Goal: Task Accomplishment & Management: Use online tool/utility

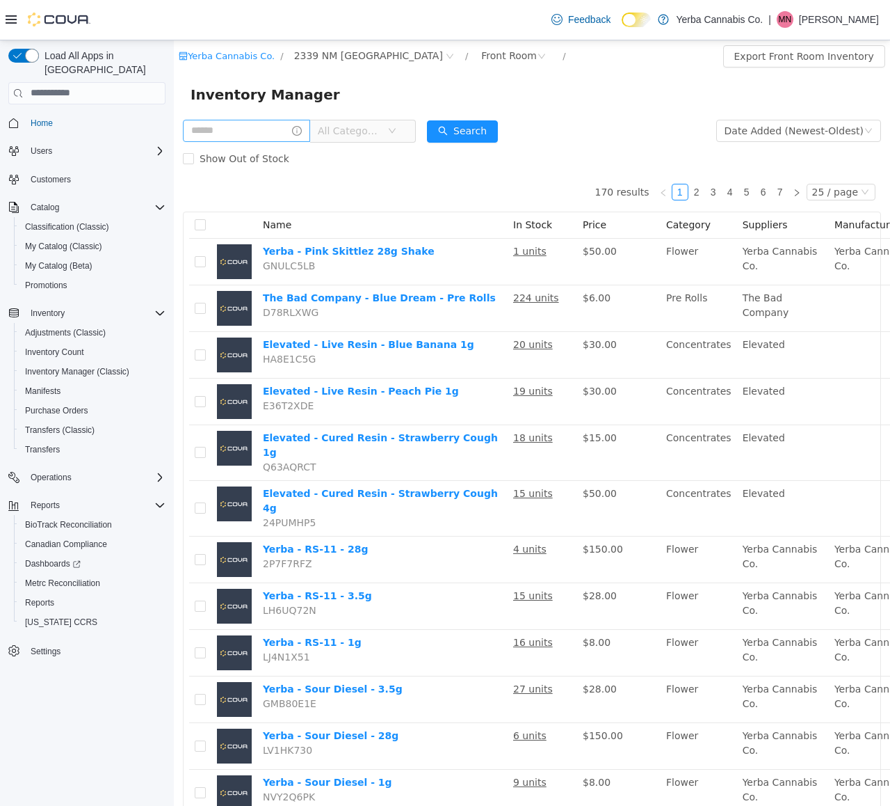
click at [231, 134] on input "text" at bounding box center [246, 130] width 127 height 22
click at [355, 127] on span "All Categories" at bounding box center [349, 130] width 63 height 14
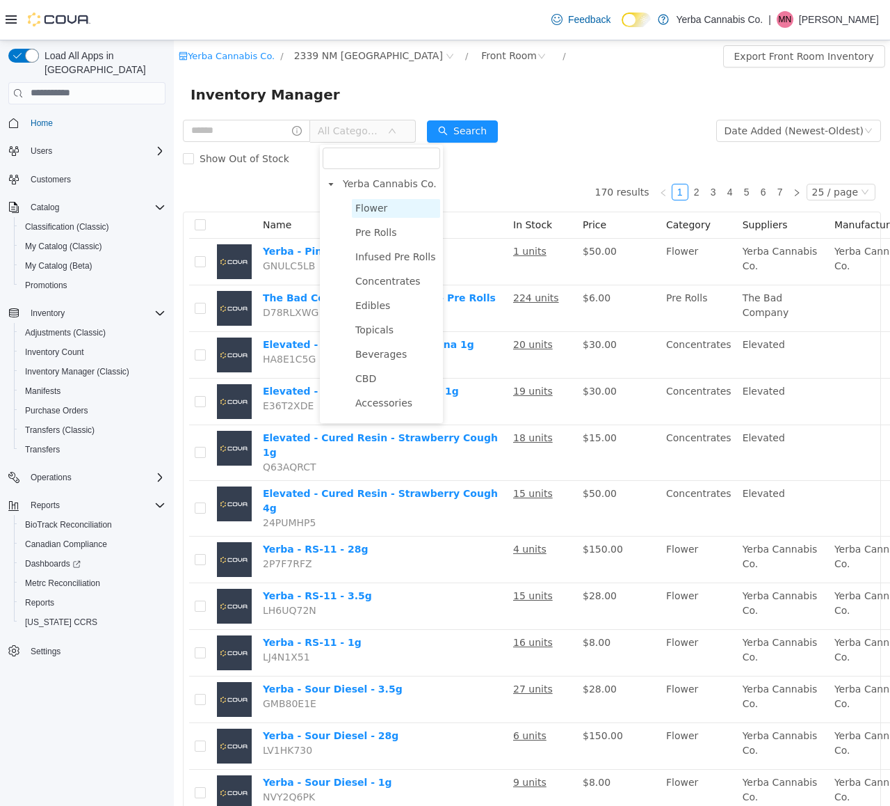
click at [366, 202] on span "Flower" at bounding box center [371, 207] width 32 height 11
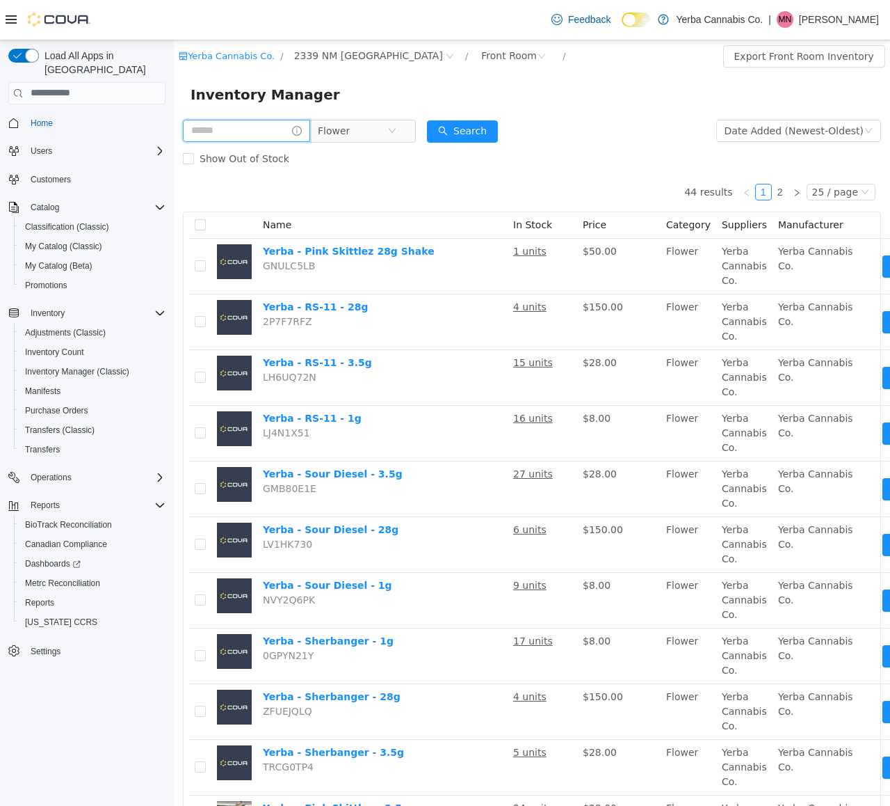
click at [197, 128] on input "text" at bounding box center [246, 130] width 127 height 22
type input "**"
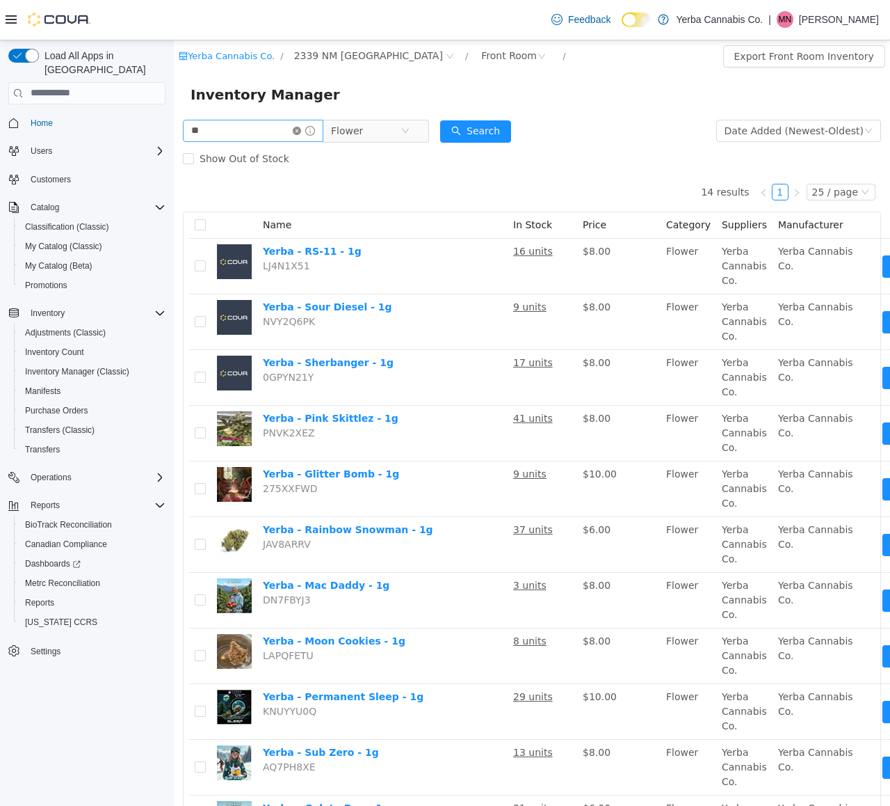
click at [301, 131] on icon "icon: close-circle" at bounding box center [297, 130] width 8 height 8
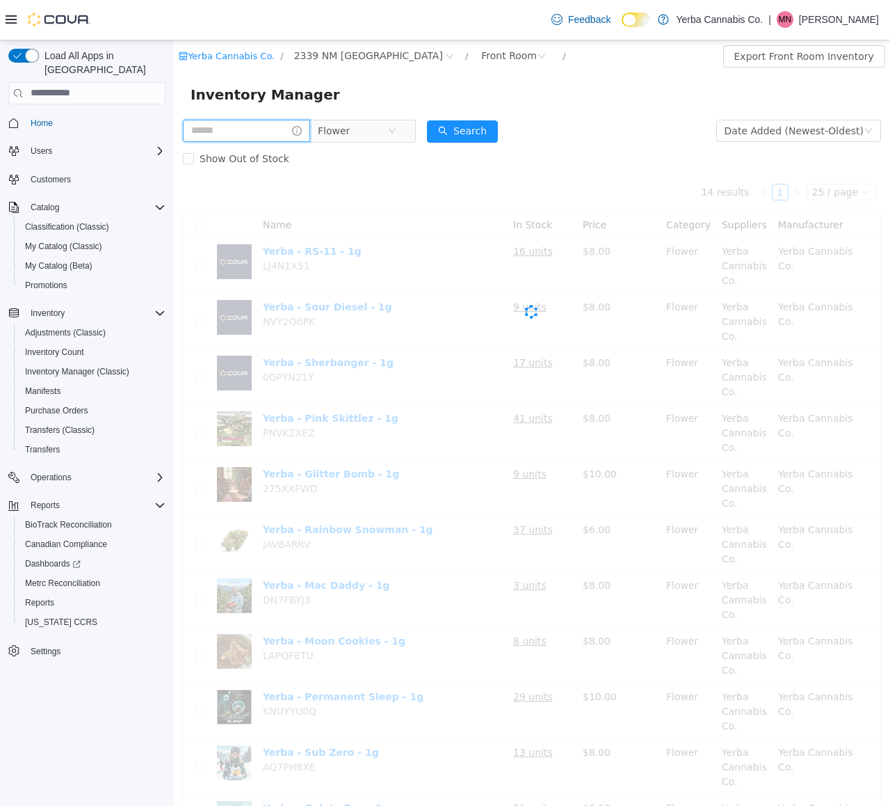
click at [268, 136] on input "text" at bounding box center [246, 130] width 127 height 22
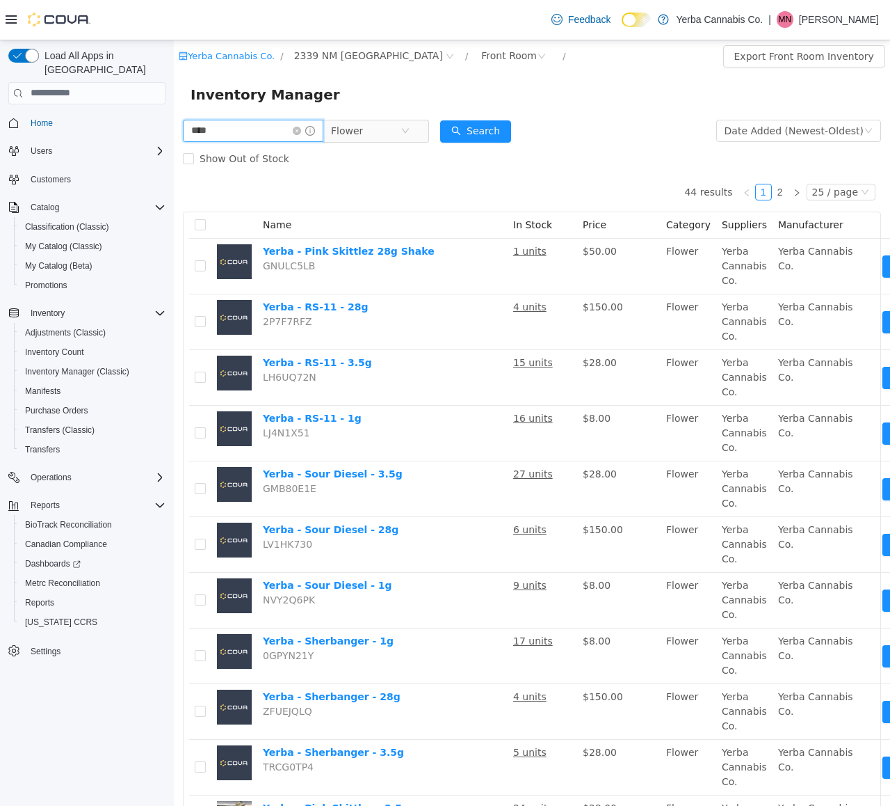
type input "****"
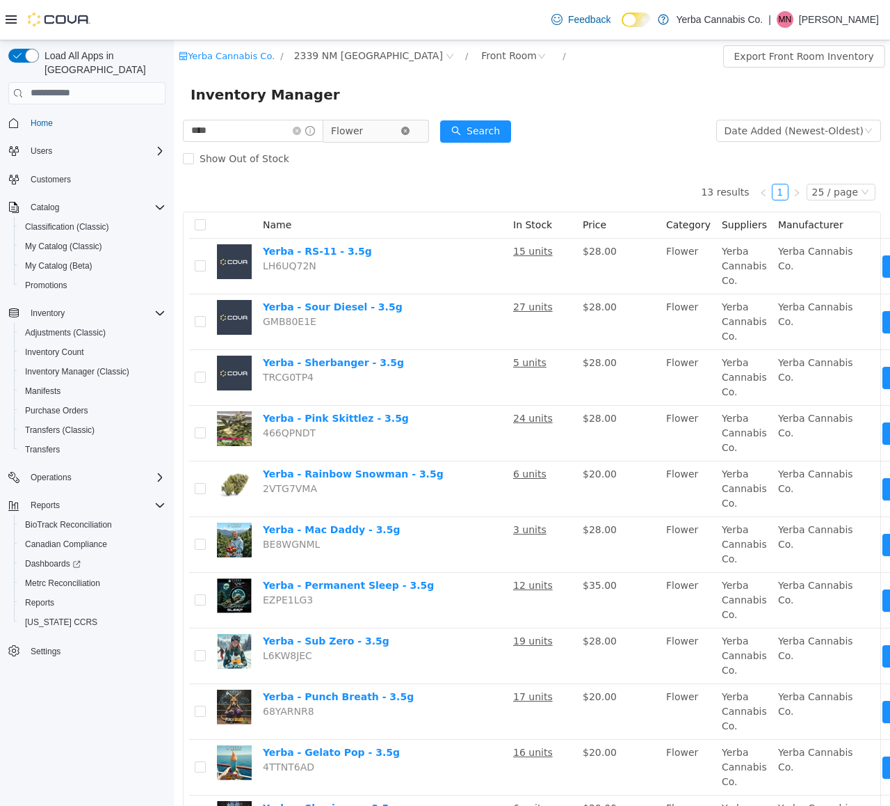
click at [410, 129] on icon "icon: close-circle" at bounding box center [405, 130] width 8 height 8
click at [410, 127] on icon "icon: down" at bounding box center [405, 130] width 8 height 8
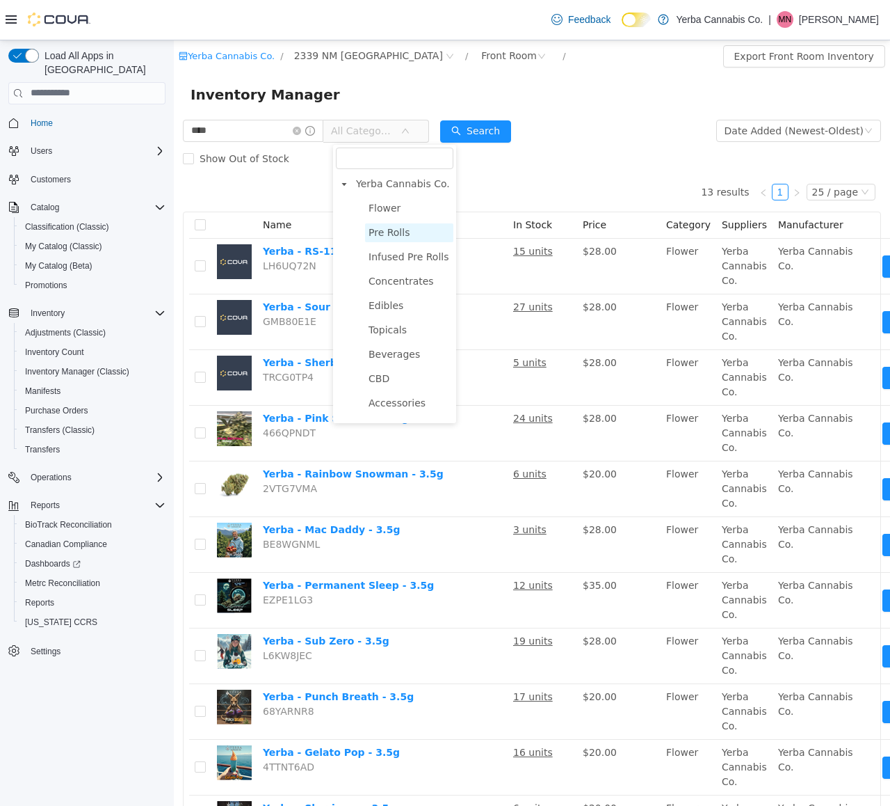
click at [406, 233] on span "Pre Rolls" at bounding box center [389, 231] width 41 height 11
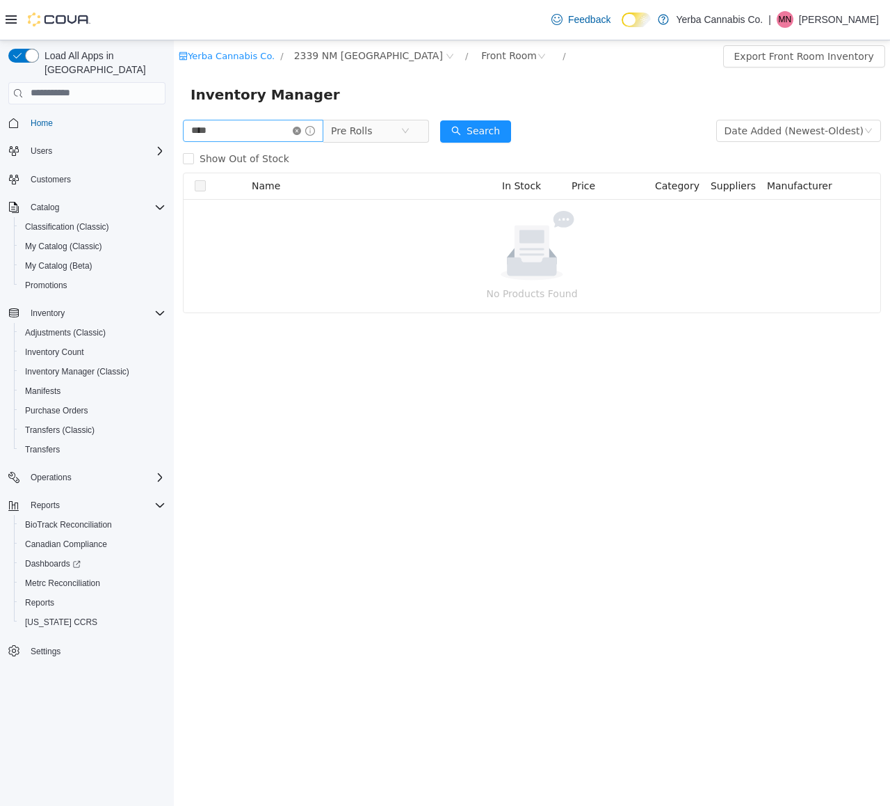
click at [301, 132] on icon "icon: close-circle" at bounding box center [297, 130] width 8 height 8
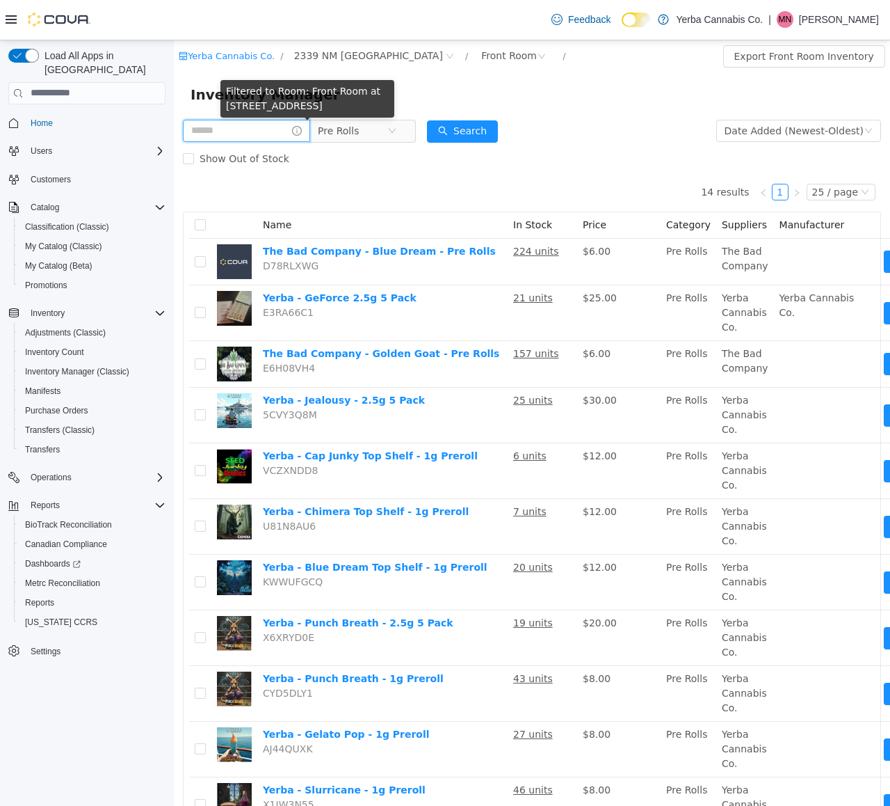
click at [256, 139] on input "text" at bounding box center [246, 130] width 127 height 22
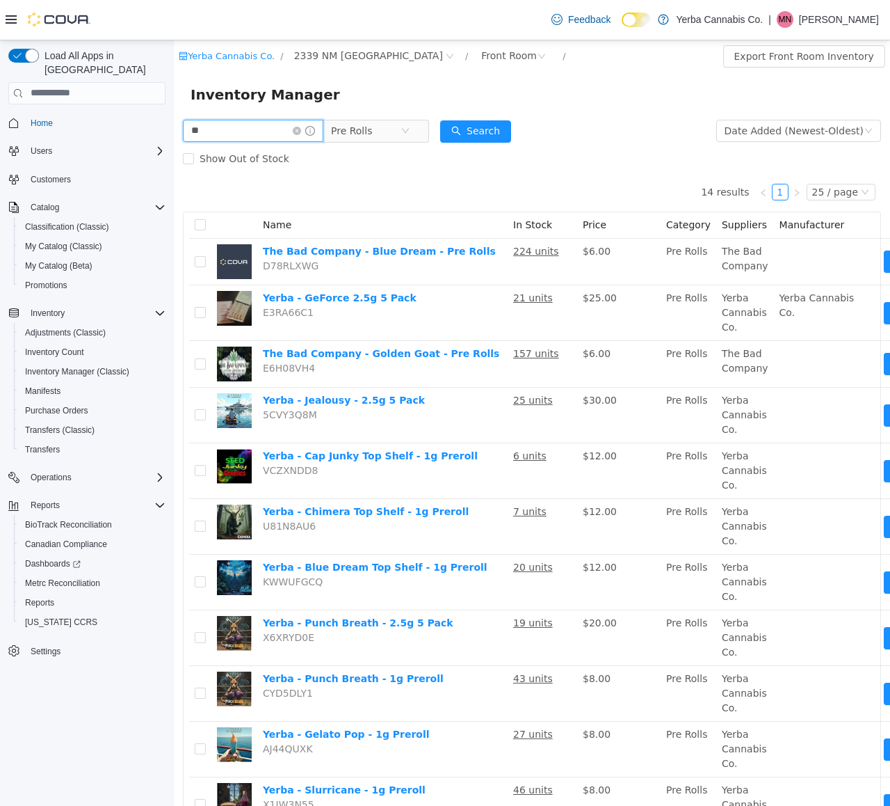
type input "**"
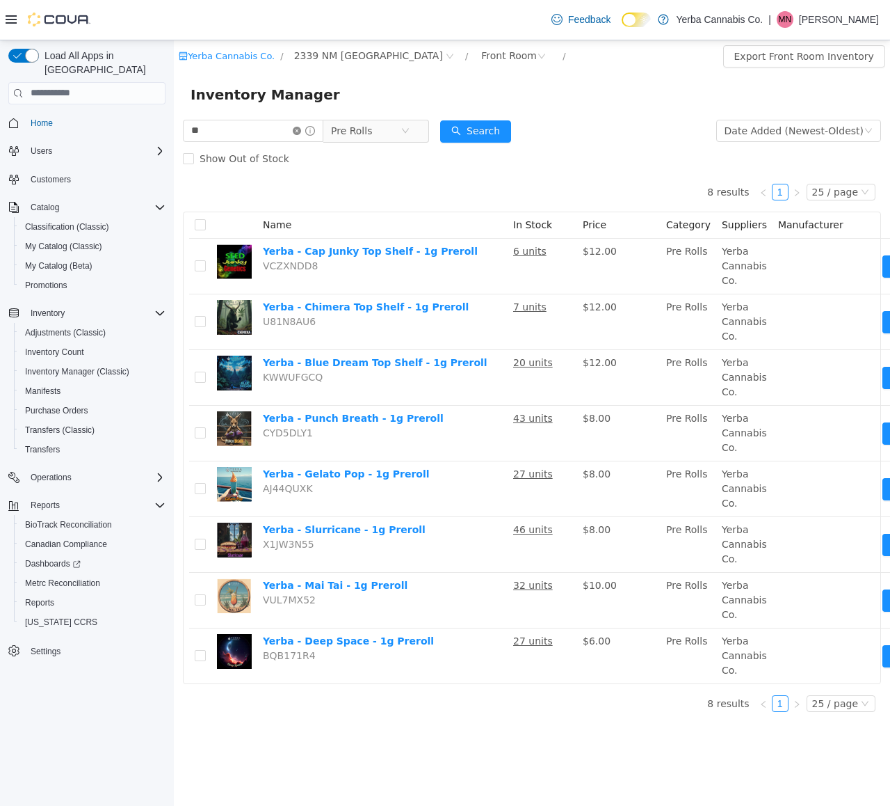
click at [301, 132] on icon "icon: close-circle" at bounding box center [297, 130] width 8 height 8
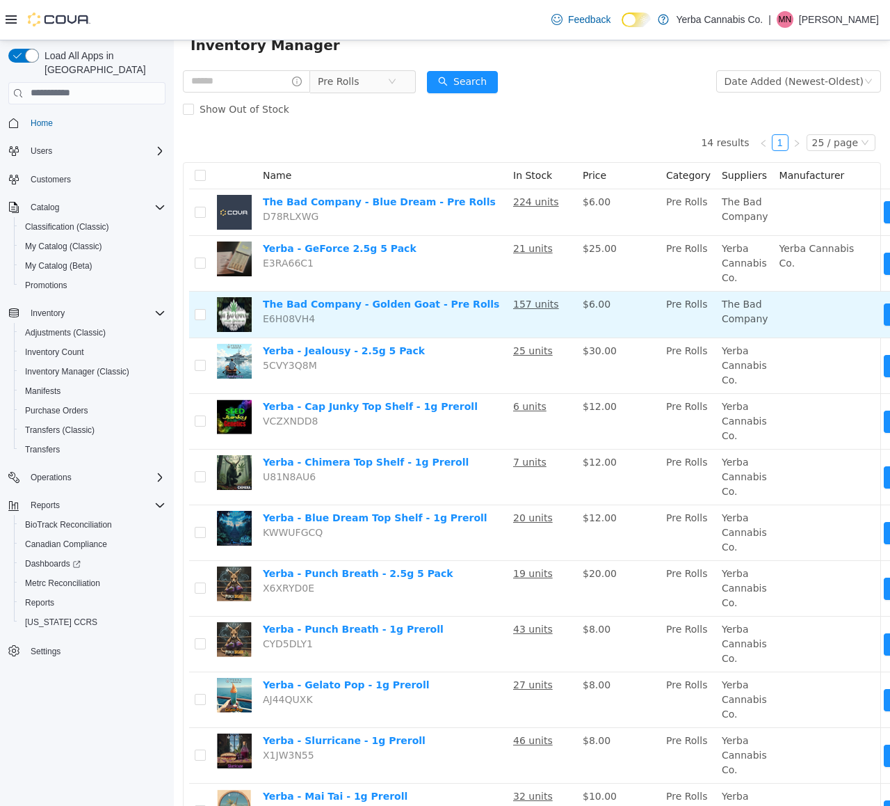
scroll to position [49, 0]
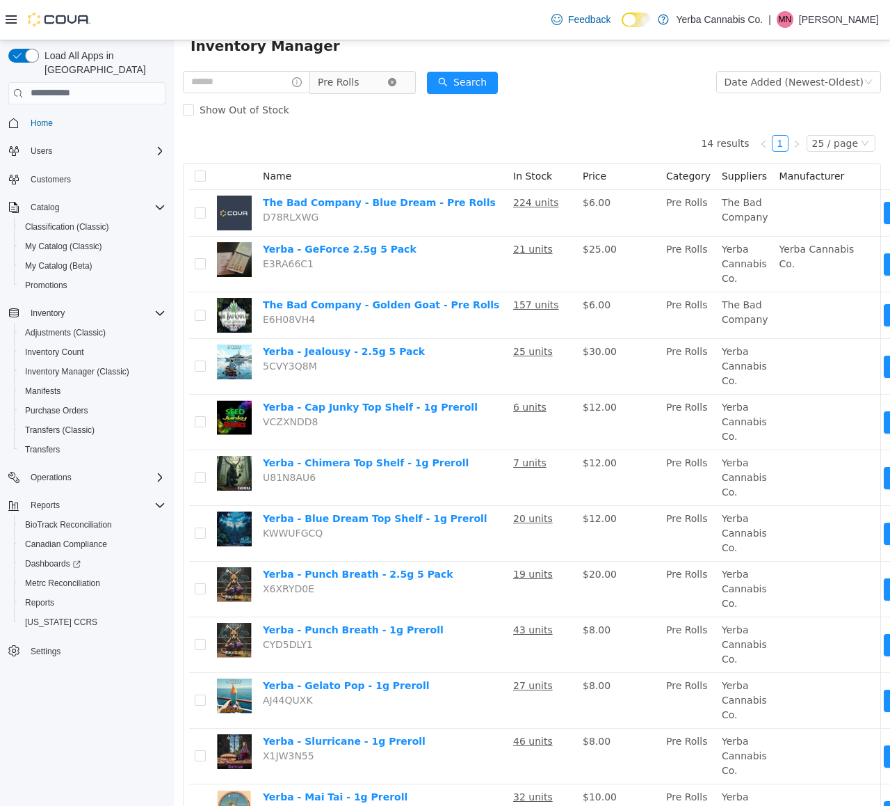
click at [396, 84] on icon "icon: close-circle" at bounding box center [392, 81] width 8 height 8
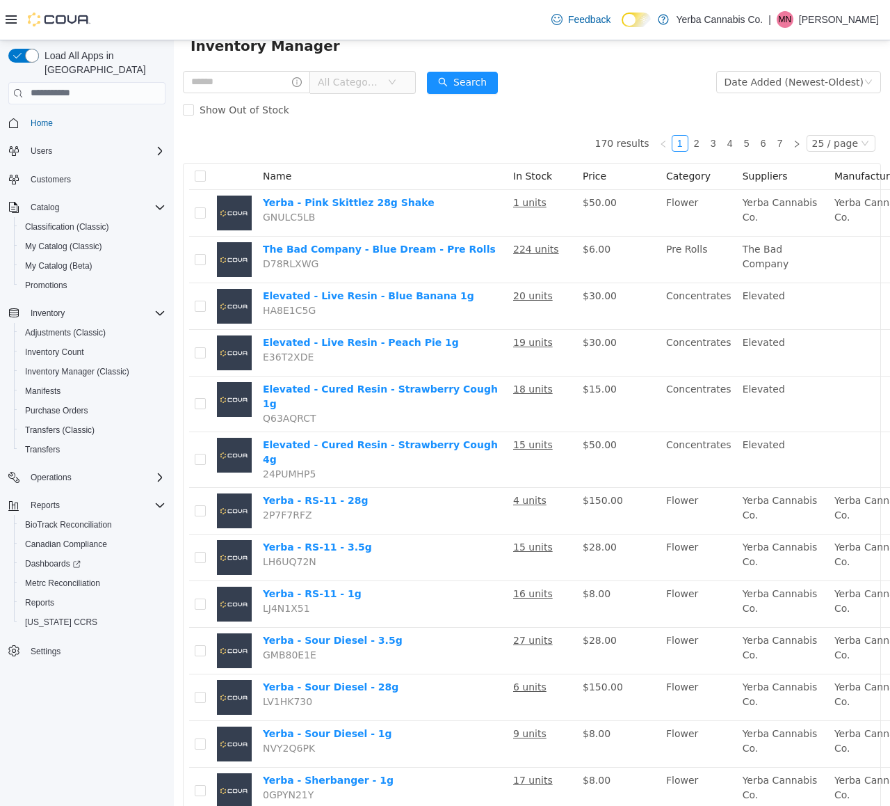
click at [405, 86] on span "All Categories" at bounding box center [357, 81] width 95 height 22
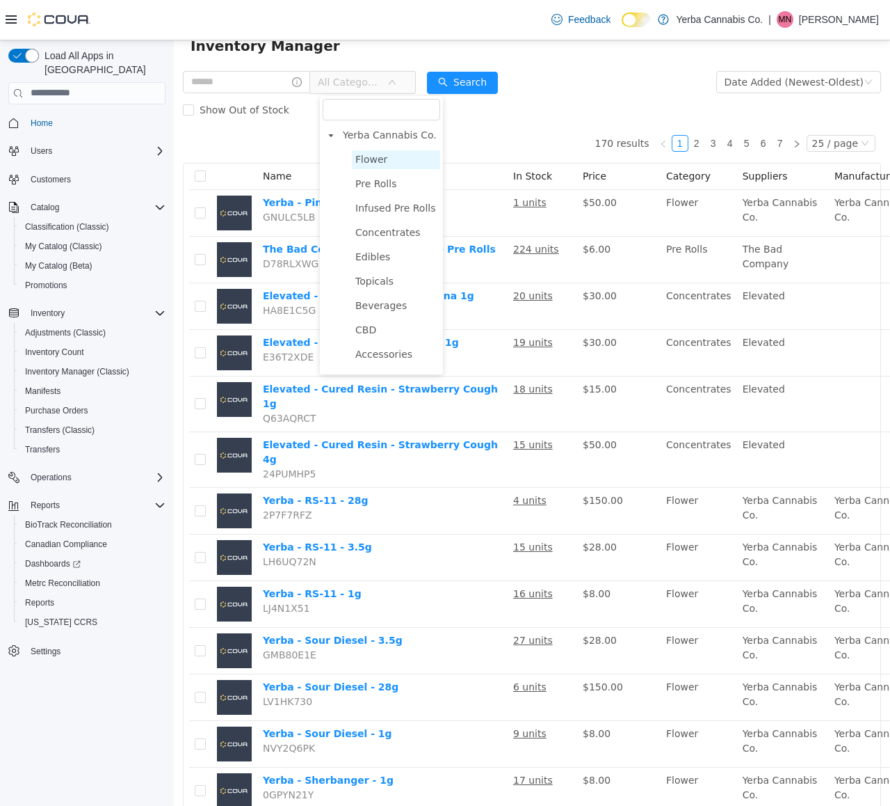
click at [373, 162] on span "Flower" at bounding box center [371, 158] width 32 height 11
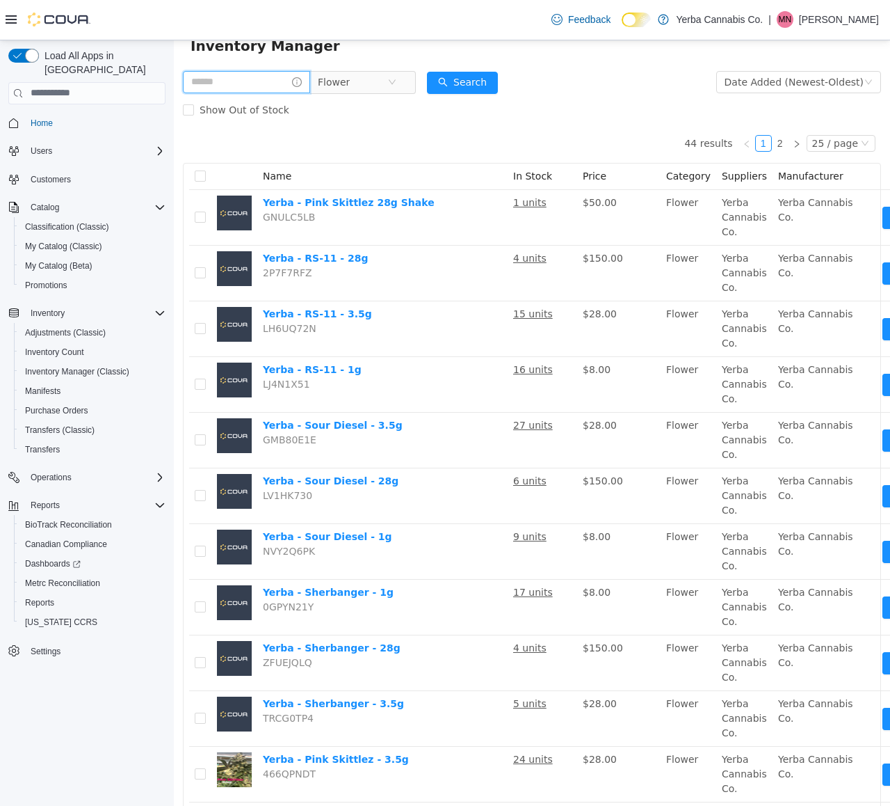
click at [259, 88] on input "text" at bounding box center [246, 81] width 127 height 22
type input "****"
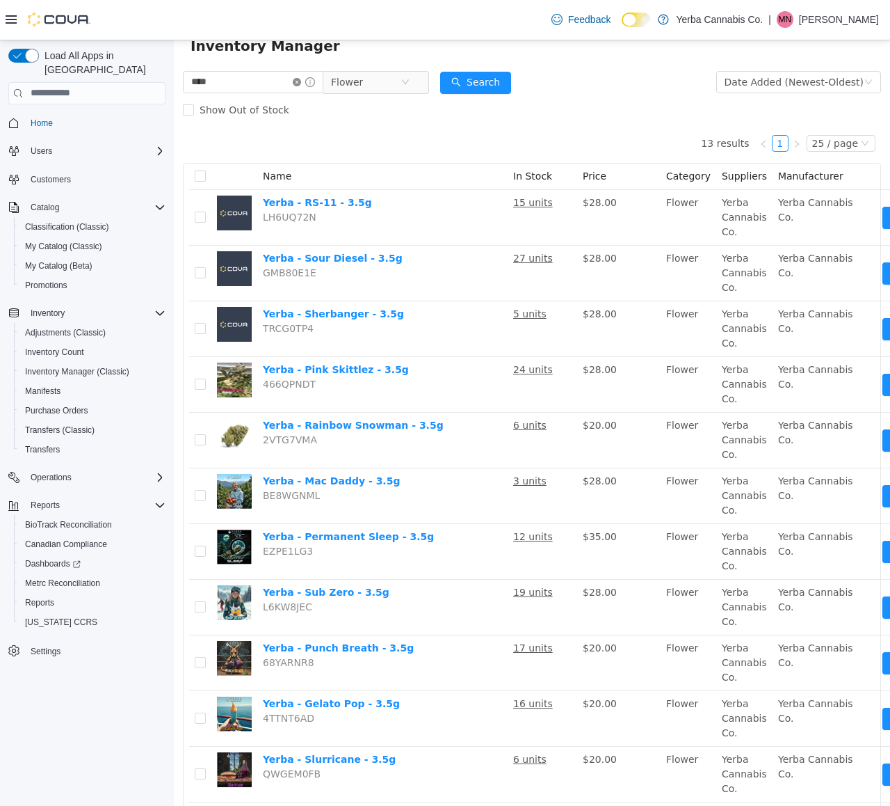
click at [301, 83] on icon "icon: close-circle" at bounding box center [297, 81] width 8 height 8
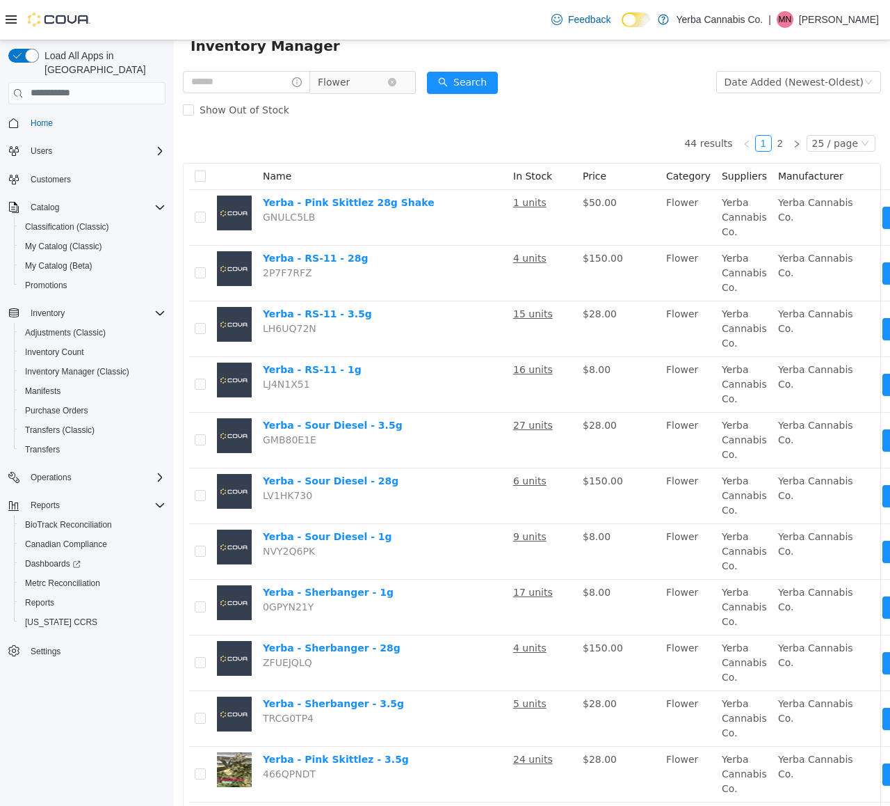
click at [405, 79] on span "Flower" at bounding box center [357, 81] width 95 height 22
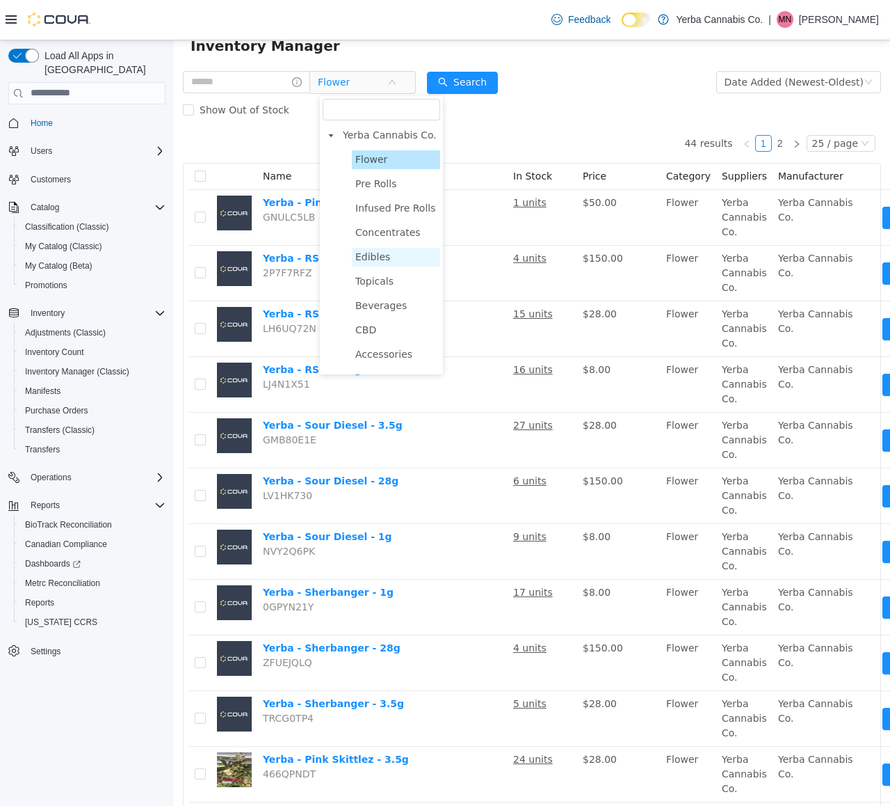
click at [380, 264] on span "Edibles" at bounding box center [396, 256] width 88 height 19
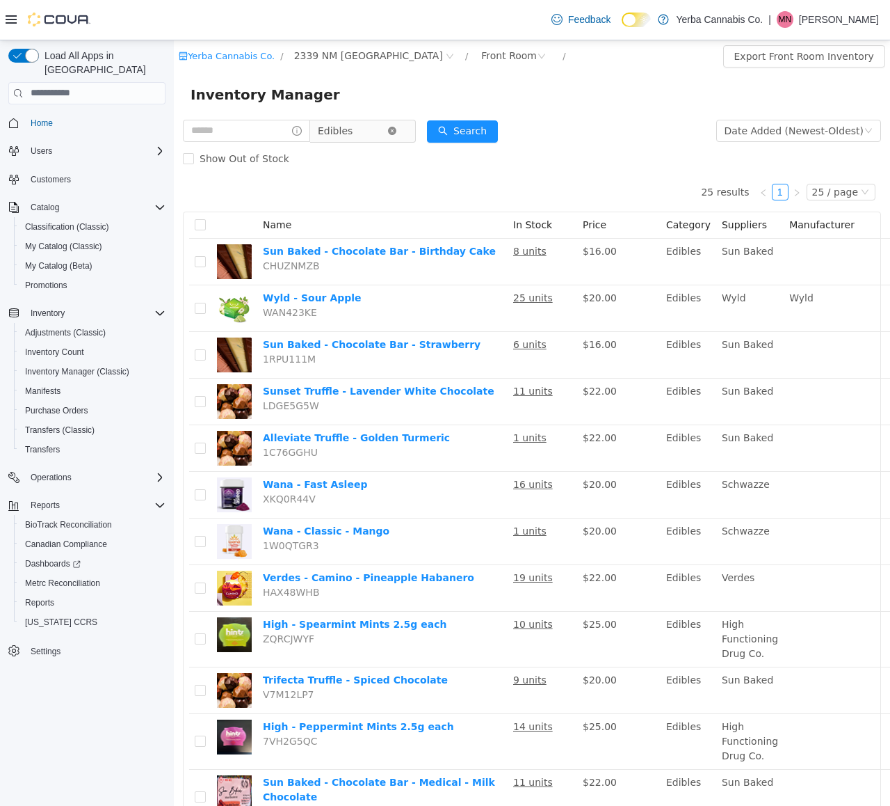
click at [396, 131] on icon "icon: close-circle" at bounding box center [392, 130] width 8 height 8
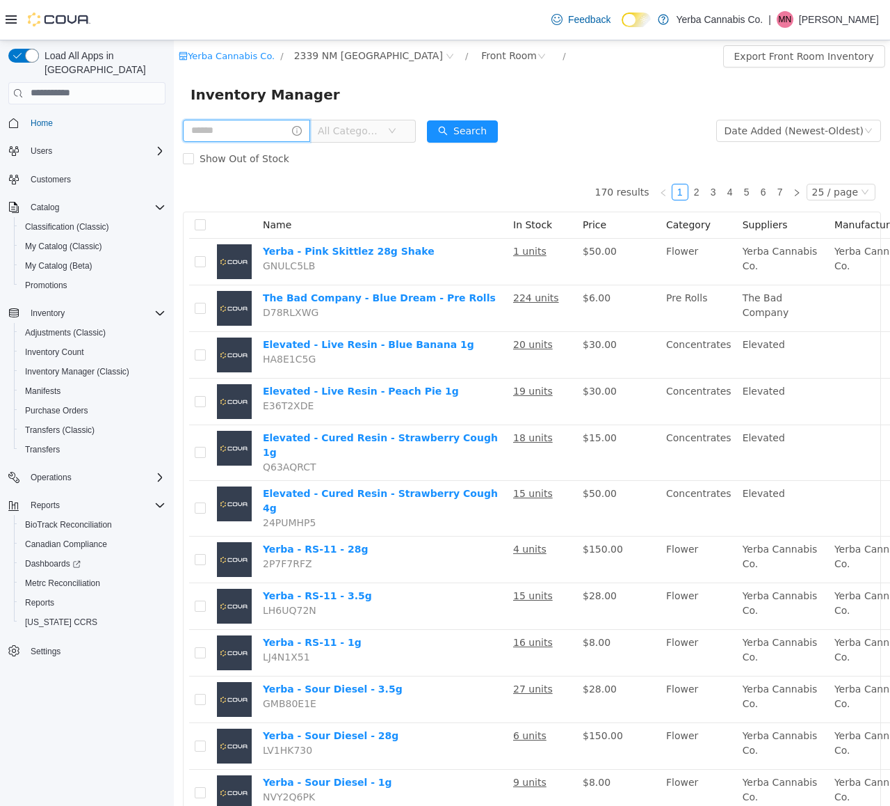
click at [241, 132] on input "text" at bounding box center [246, 130] width 127 height 22
type input "*****"
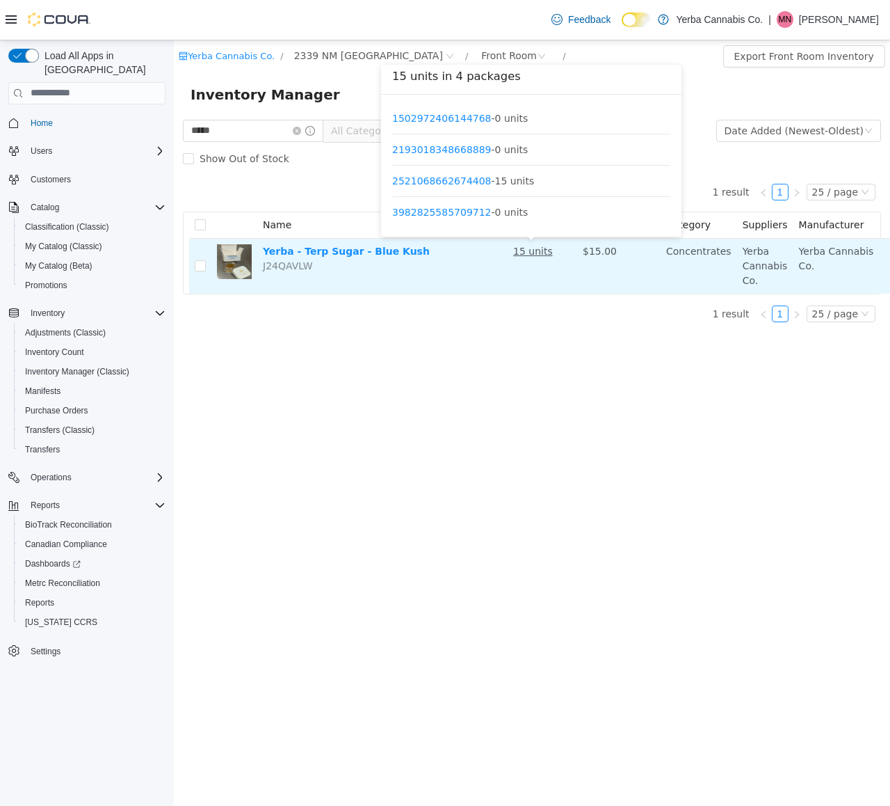
click at [533, 254] on u "15 units" at bounding box center [533, 250] width 40 height 11
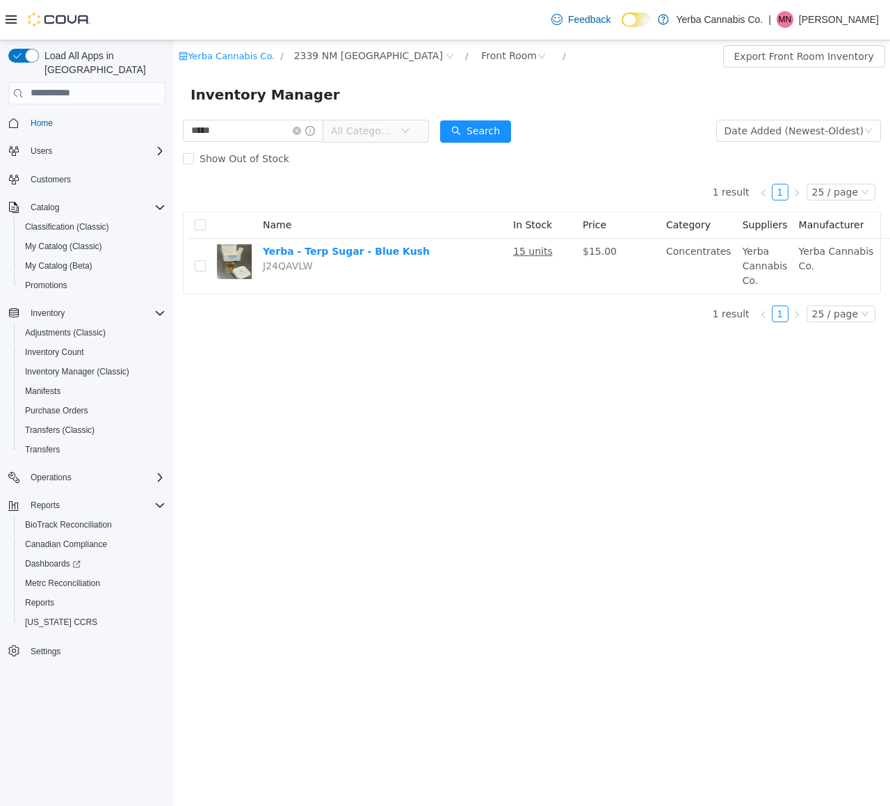
click at [488, 344] on div "Yerba Cannabis Co. / 2339 NM [GEOGRAPHIC_DATA] / Front Room / Export Front Room…" at bounding box center [532, 422] width 716 height 765
drag, startPoint x: 307, startPoint y: 132, endPoint x: 287, endPoint y: 131, distance: 20.2
click at [301, 132] on icon "icon: close-circle" at bounding box center [297, 130] width 8 height 8
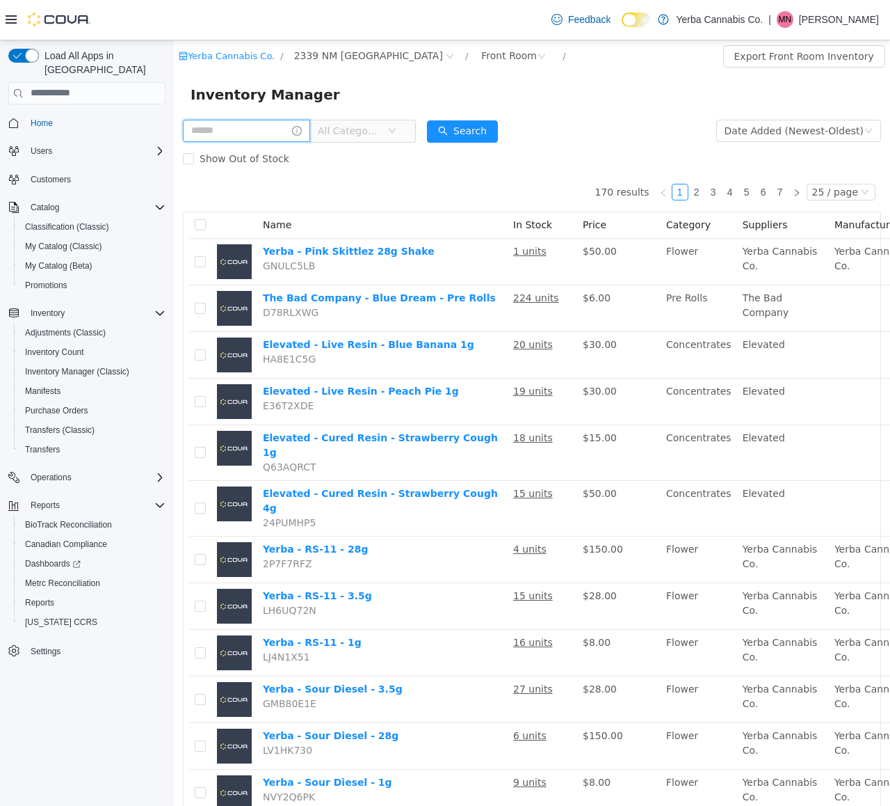
click at [263, 134] on input "text" at bounding box center [246, 130] width 127 height 22
type input "******"
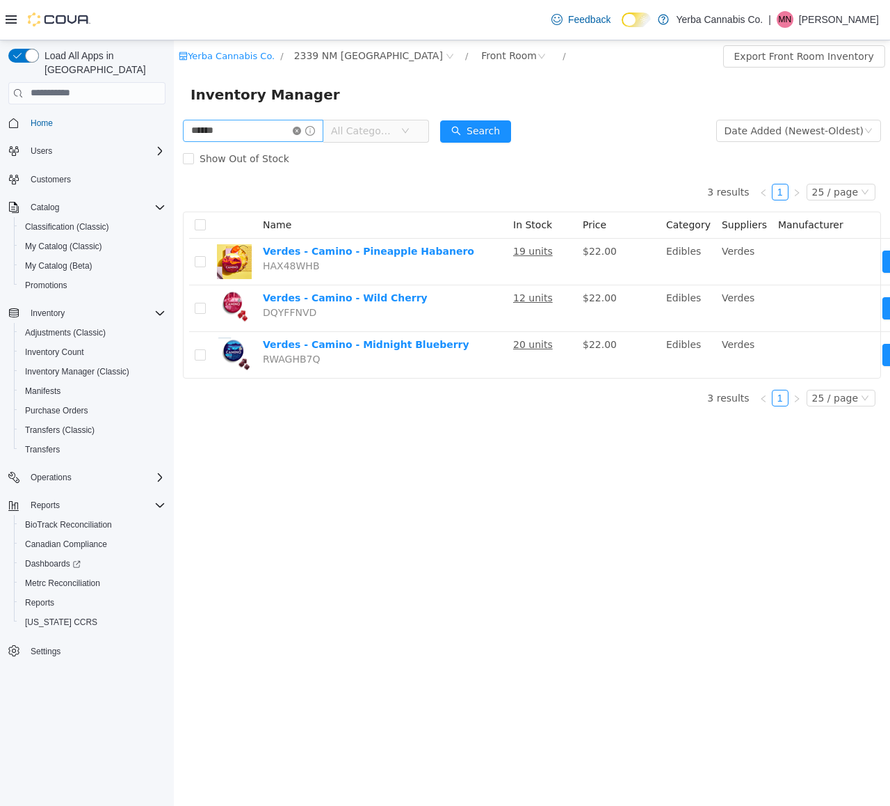
click at [301, 130] on icon "icon: close-circle" at bounding box center [297, 130] width 8 height 8
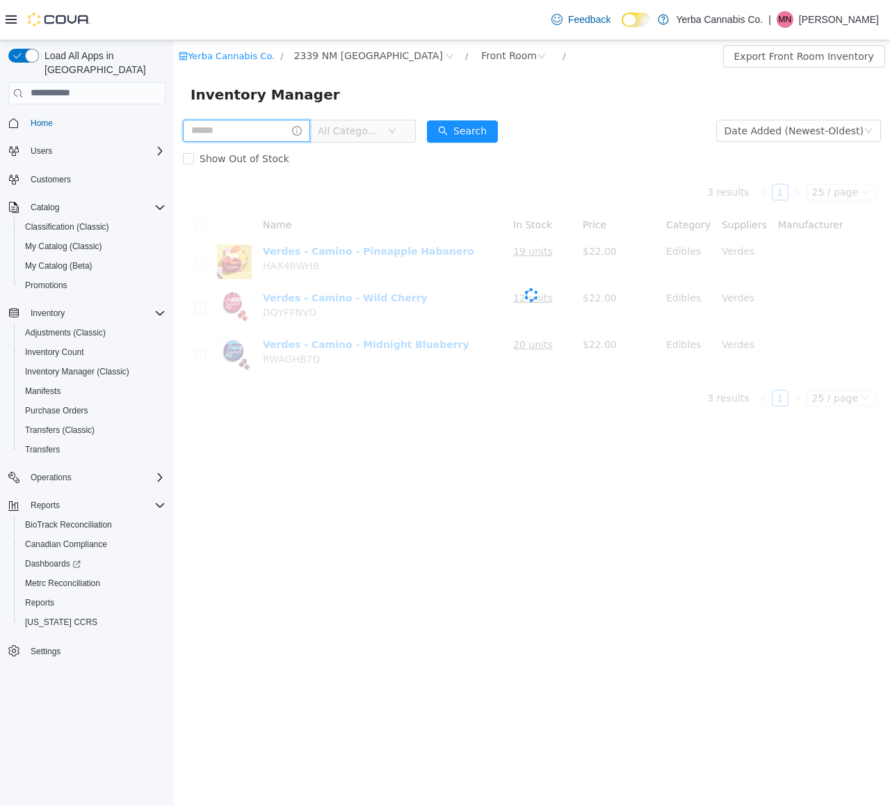
click at [269, 134] on input "text" at bounding box center [246, 130] width 127 height 22
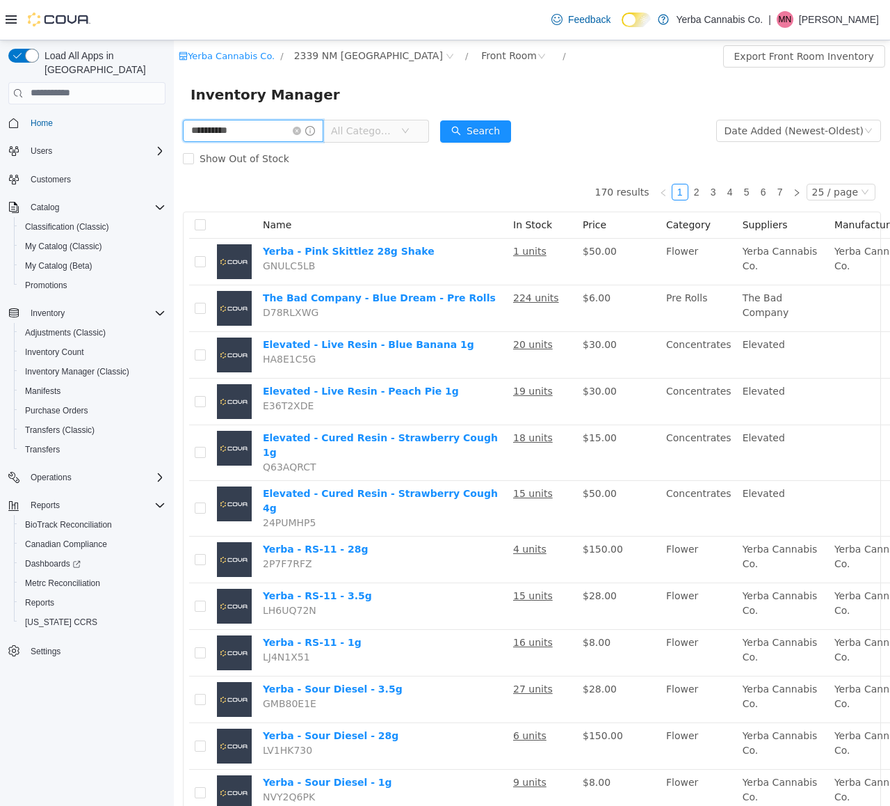
type input "**********"
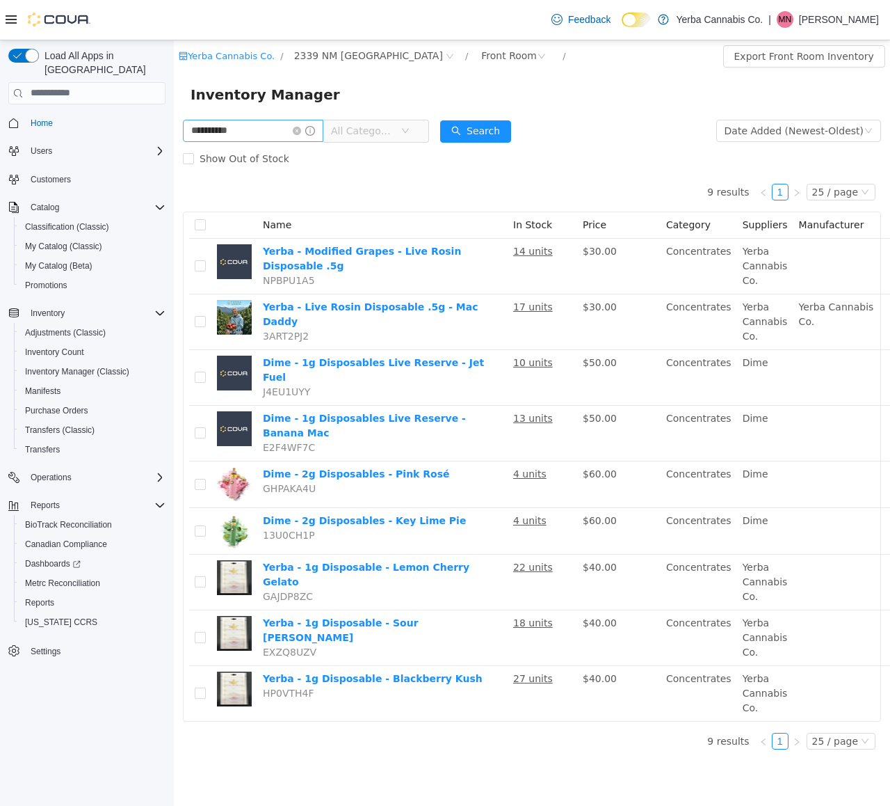
click at [301, 130] on icon "icon: close-circle" at bounding box center [297, 130] width 8 height 8
click at [305, 130] on input "text" at bounding box center [253, 130] width 141 height 22
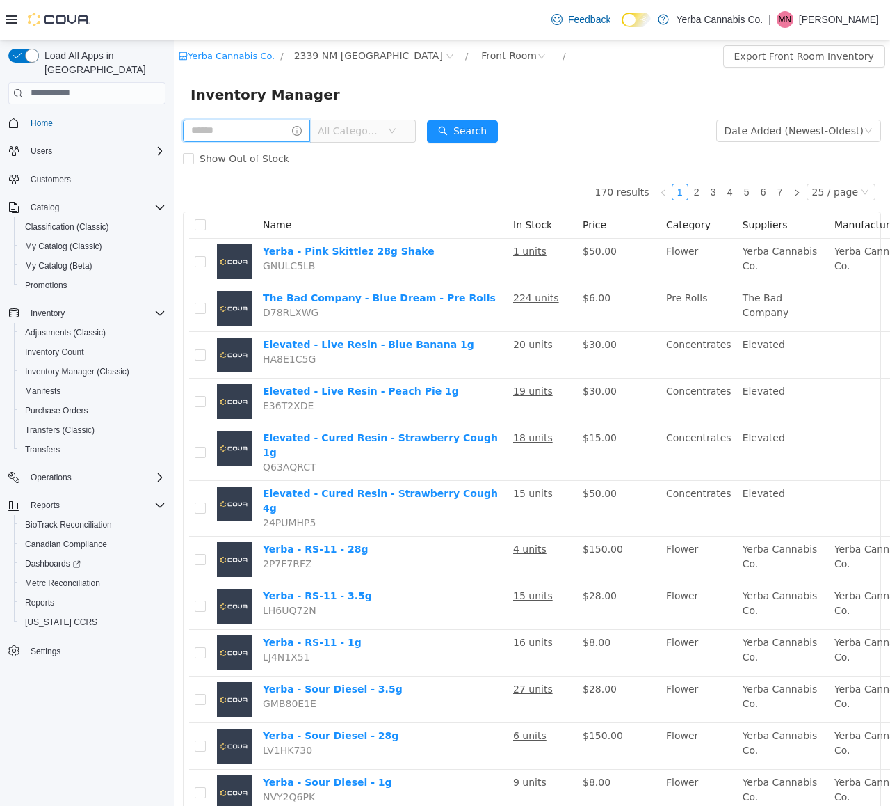
click at [253, 131] on input "text" at bounding box center [246, 130] width 127 height 22
type input "***"
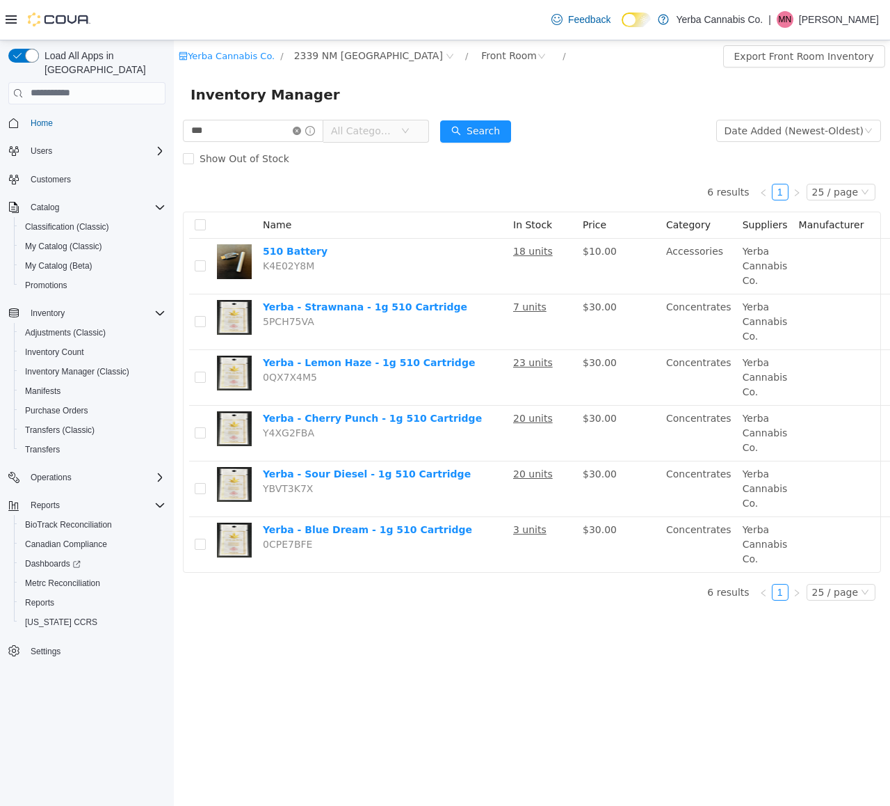
click at [301, 131] on icon "icon: close-circle" at bounding box center [297, 130] width 8 height 8
click at [303, 131] on input "text" at bounding box center [253, 130] width 141 height 22
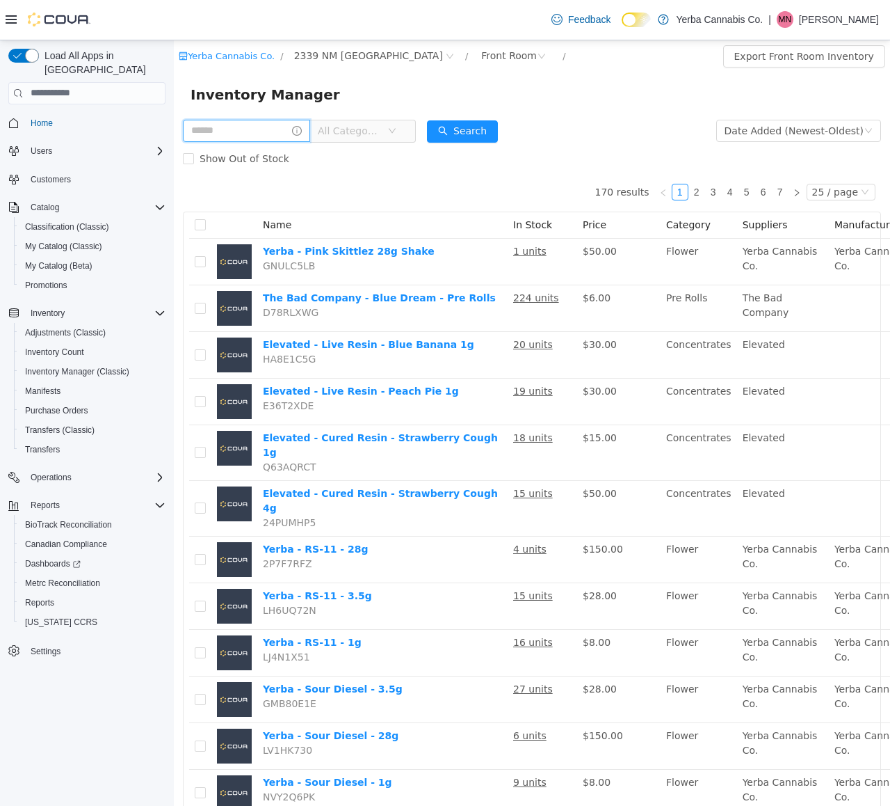
click at [212, 133] on input "text" at bounding box center [246, 130] width 127 height 22
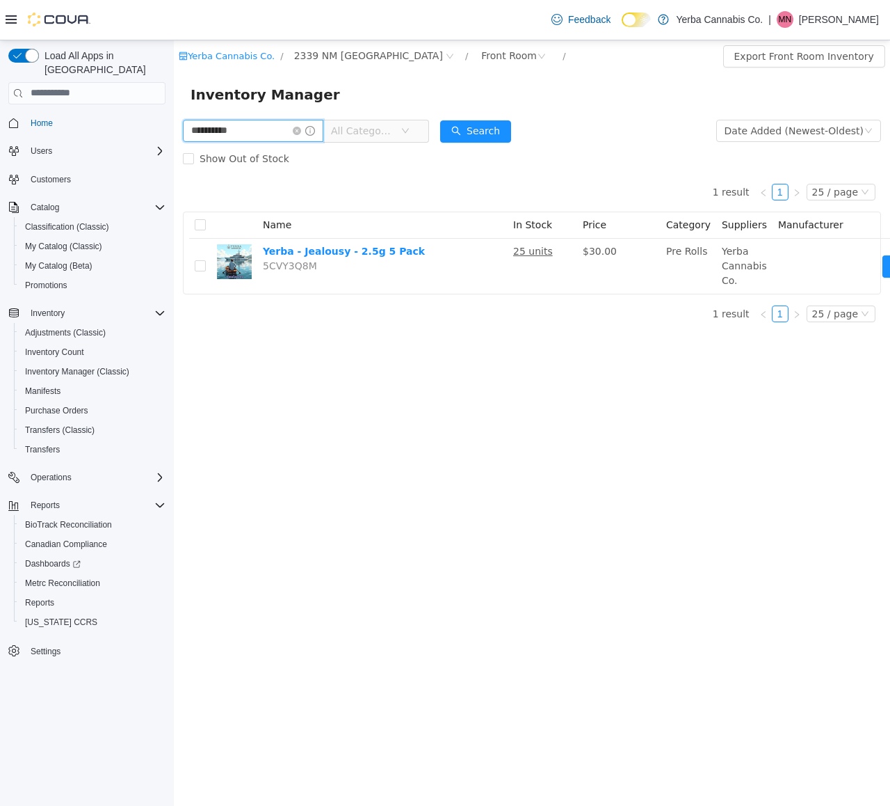
type input "**********"
click at [301, 133] on icon "icon: close-circle" at bounding box center [297, 130] width 8 height 8
click at [306, 133] on input "text" at bounding box center [253, 130] width 141 height 22
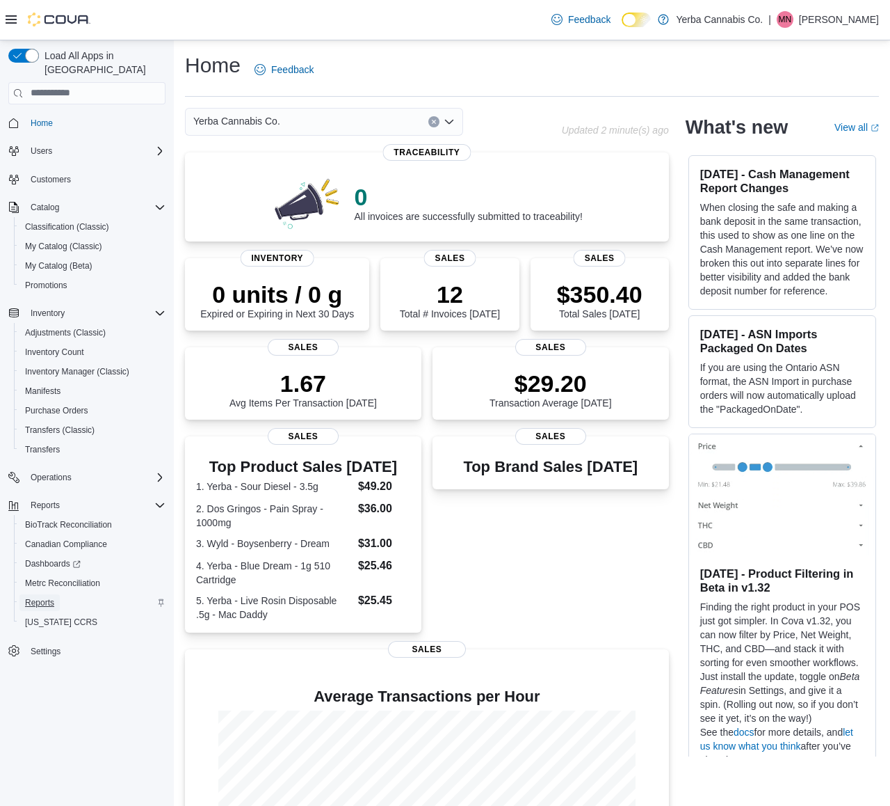
click at [60, 594] on link "Reports" at bounding box center [39, 602] width 40 height 17
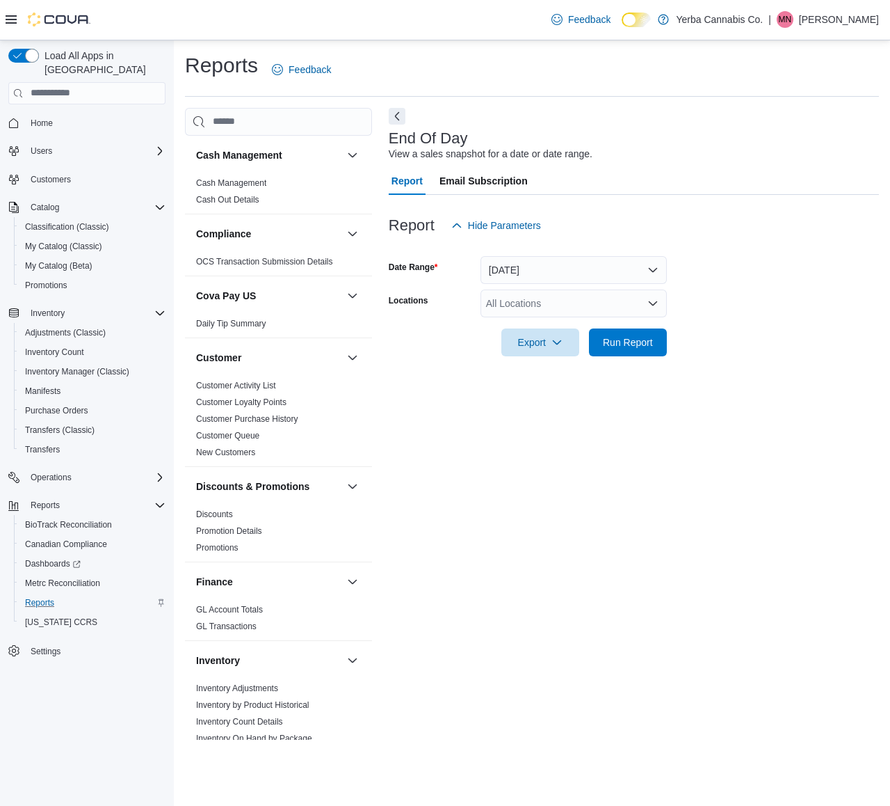
scroll to position [860, 0]
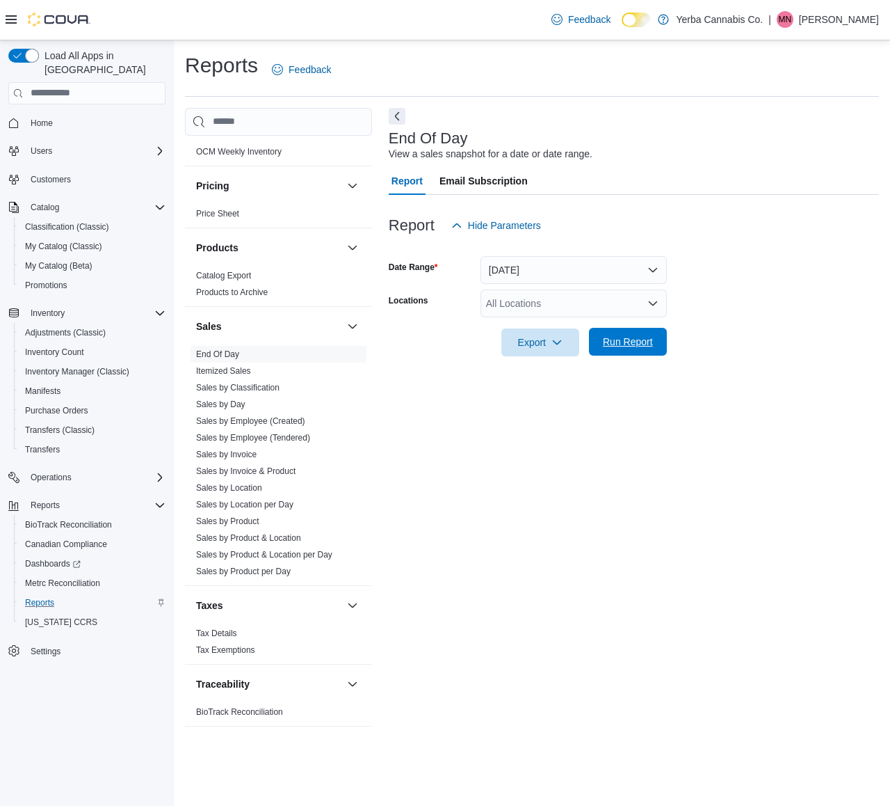
click at [616, 336] on span "Run Report" at bounding box center [628, 342] width 50 height 14
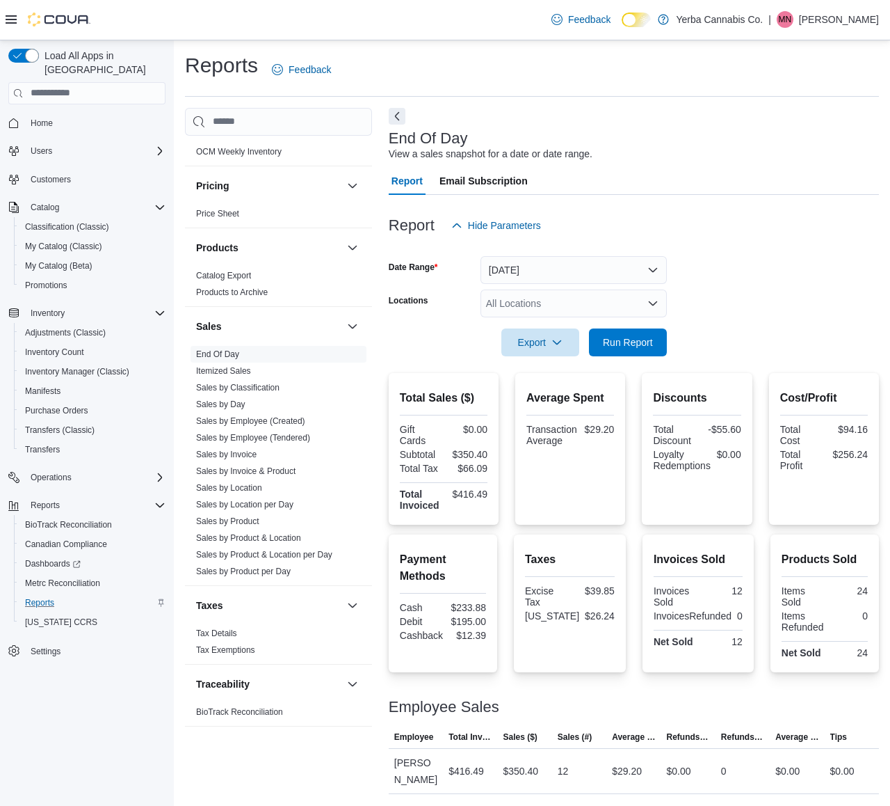
scroll to position [10, 0]
